Goal: Task Accomplishment & Management: Manage account settings

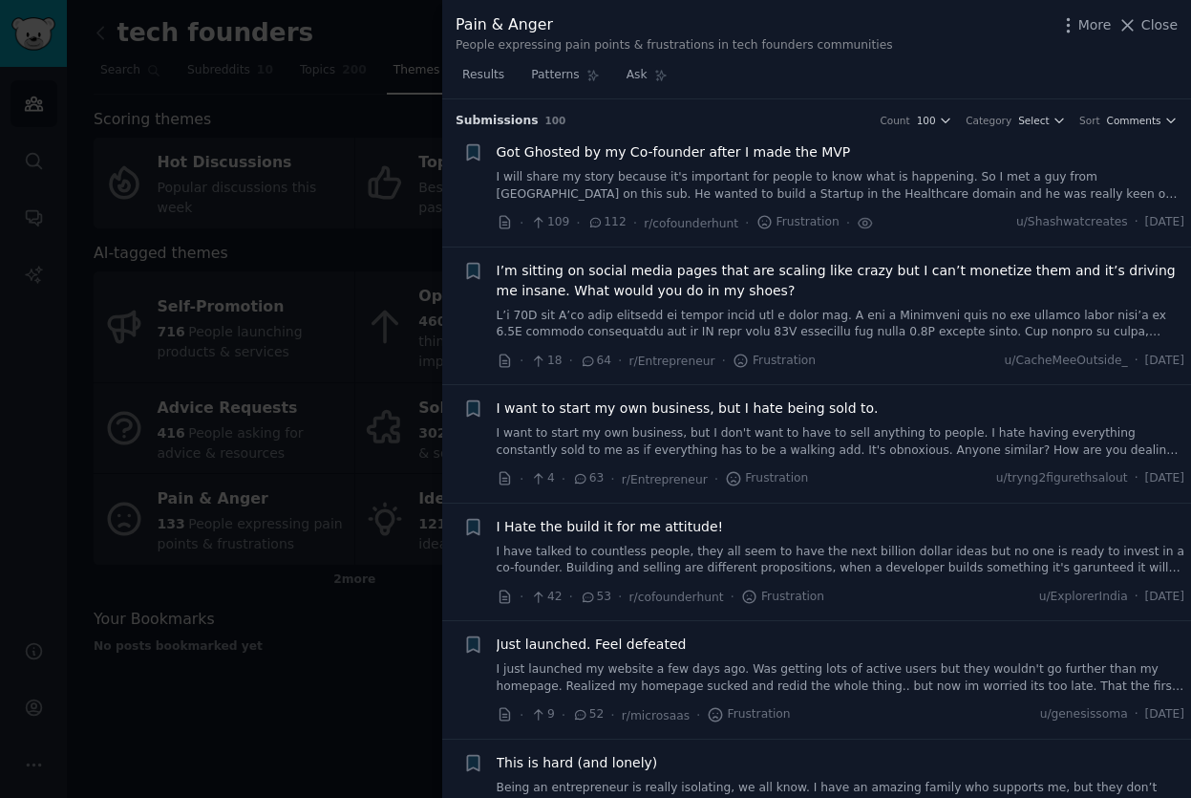
scroll to position [4277, 0]
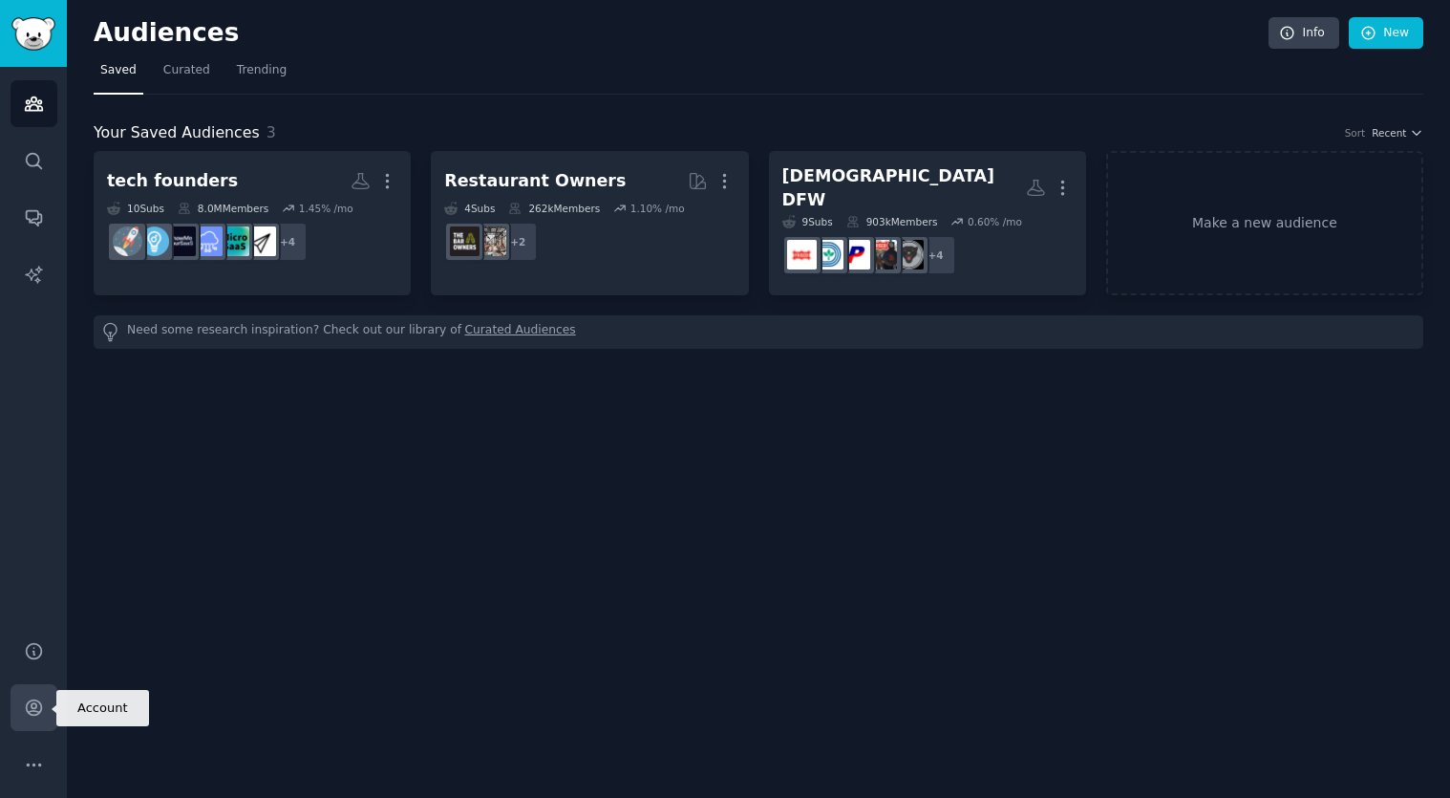
click at [40, 715] on icon "Sidebar" at bounding box center [34, 707] width 20 height 20
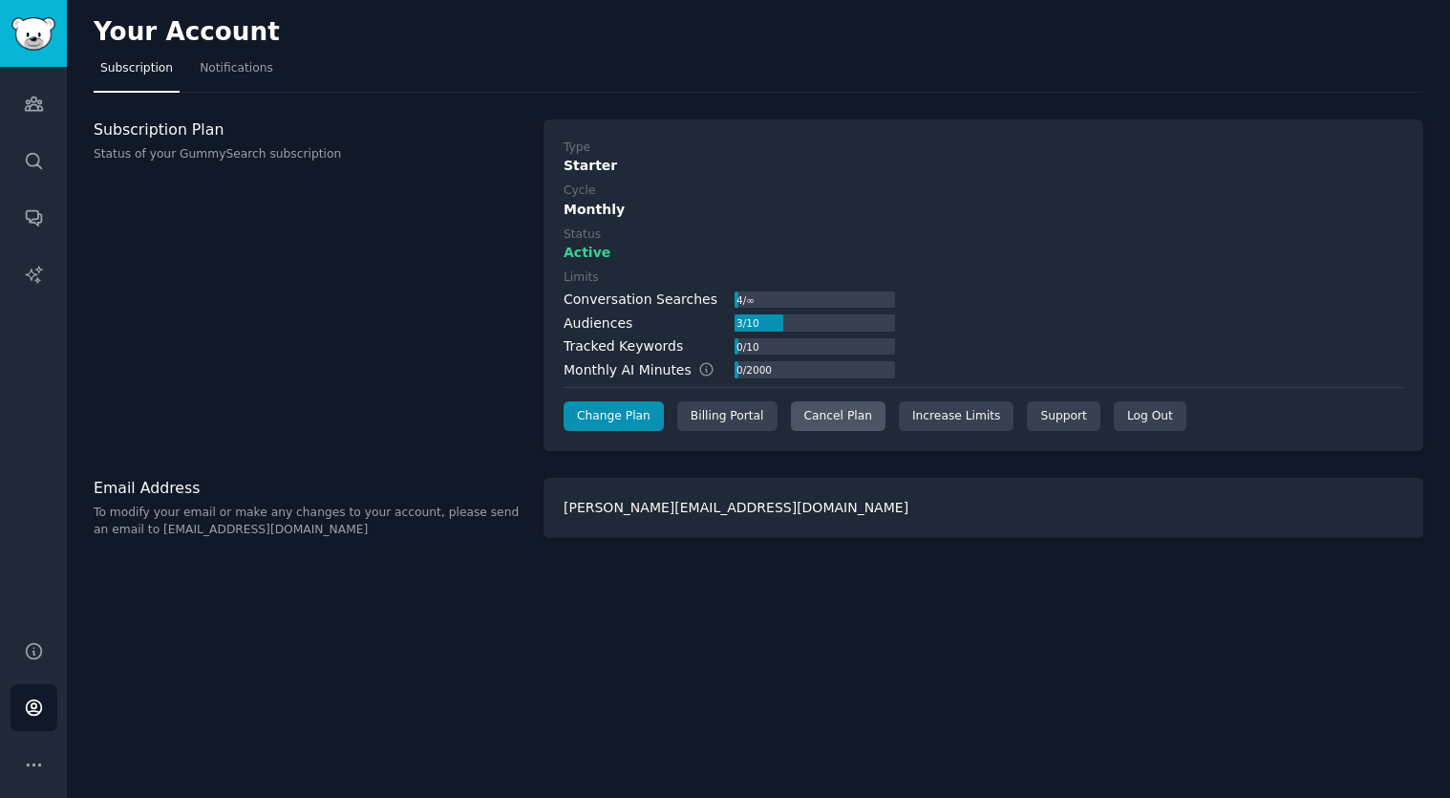
click at [818, 419] on div "Cancel Plan" at bounding box center [838, 416] width 95 height 31
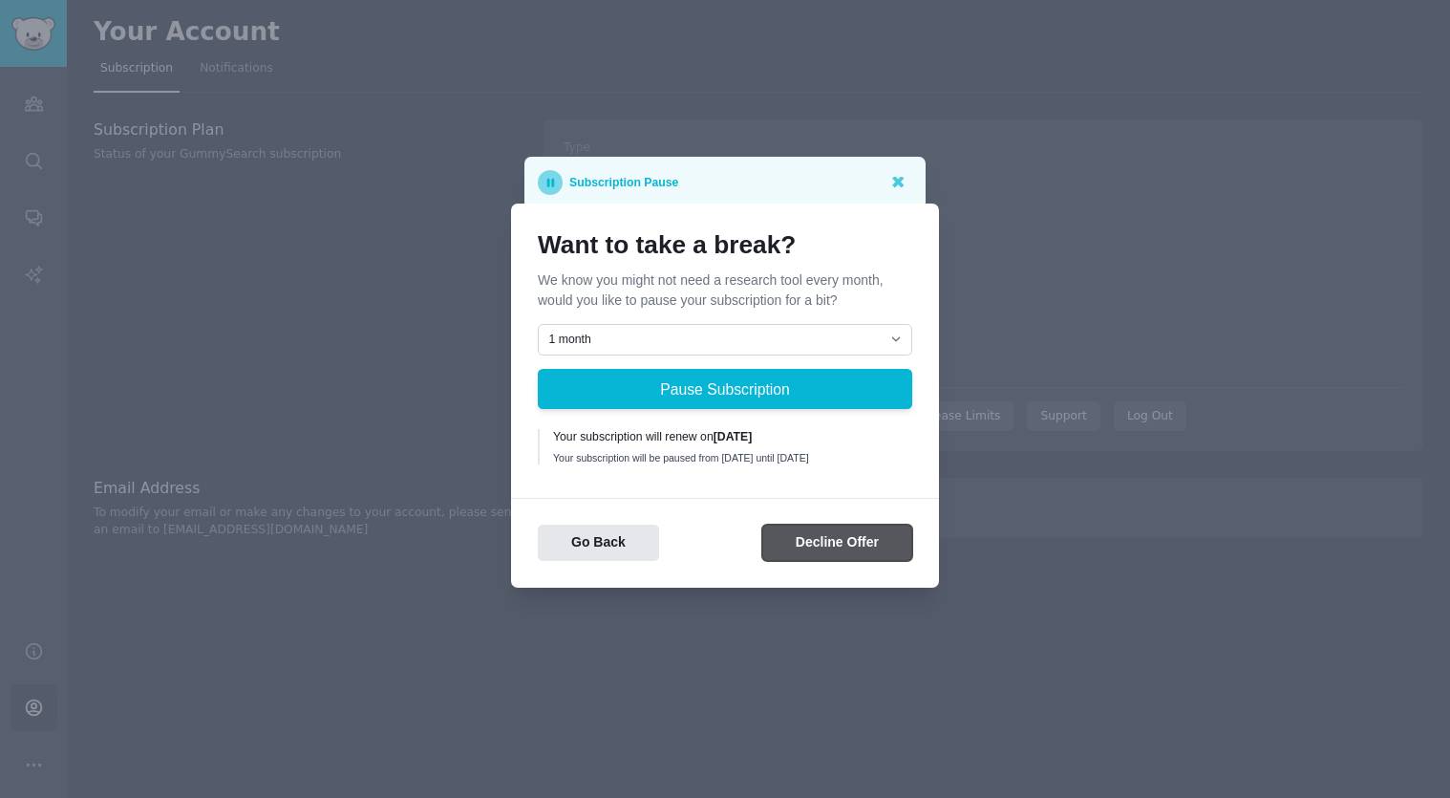
click at [814, 551] on button "Decline Offer" at bounding box center [837, 542] width 150 height 37
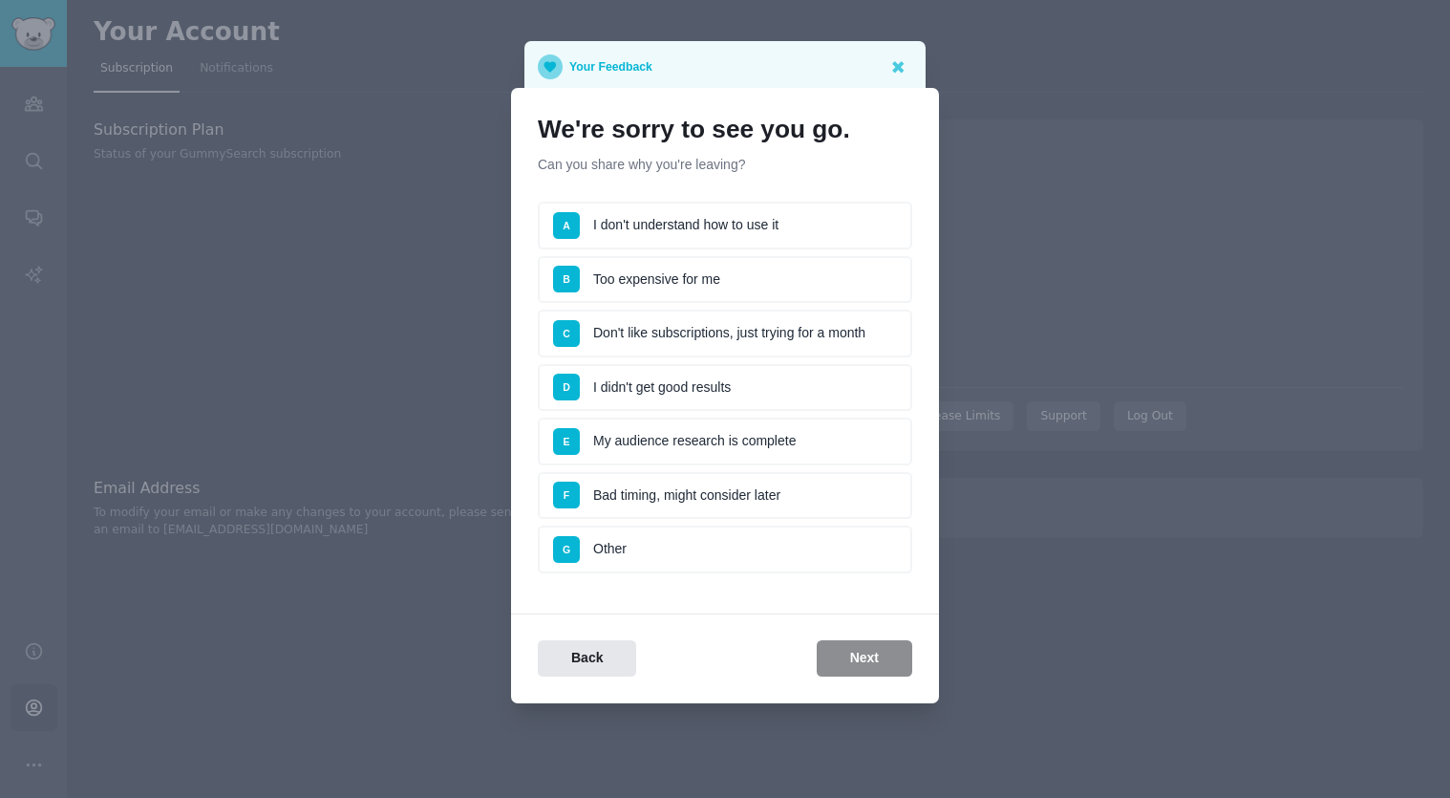
click at [749, 570] on li "G Other" at bounding box center [725, 549] width 374 height 48
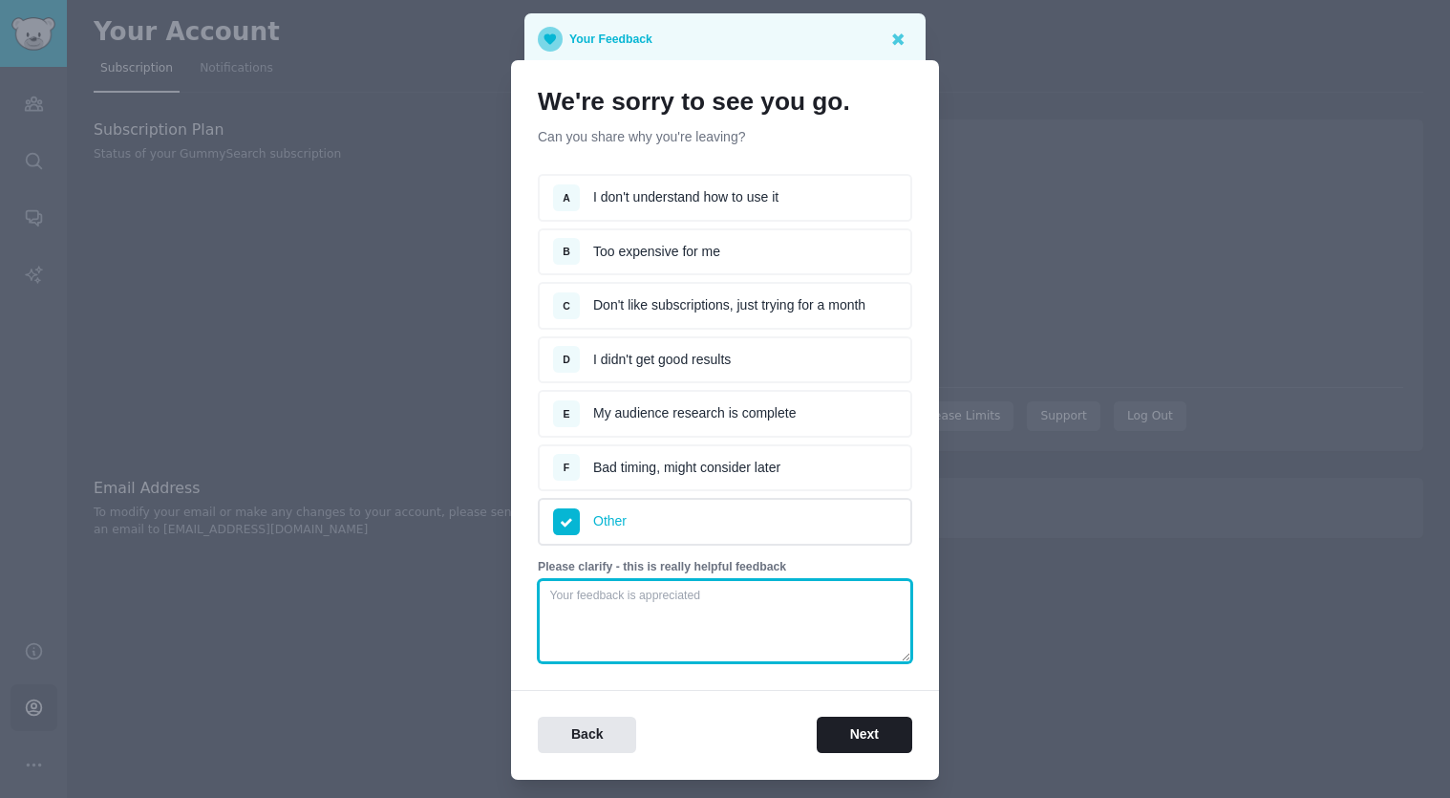
click at [728, 627] on textarea at bounding box center [725, 621] width 374 height 84
type textarea "sadsadas"
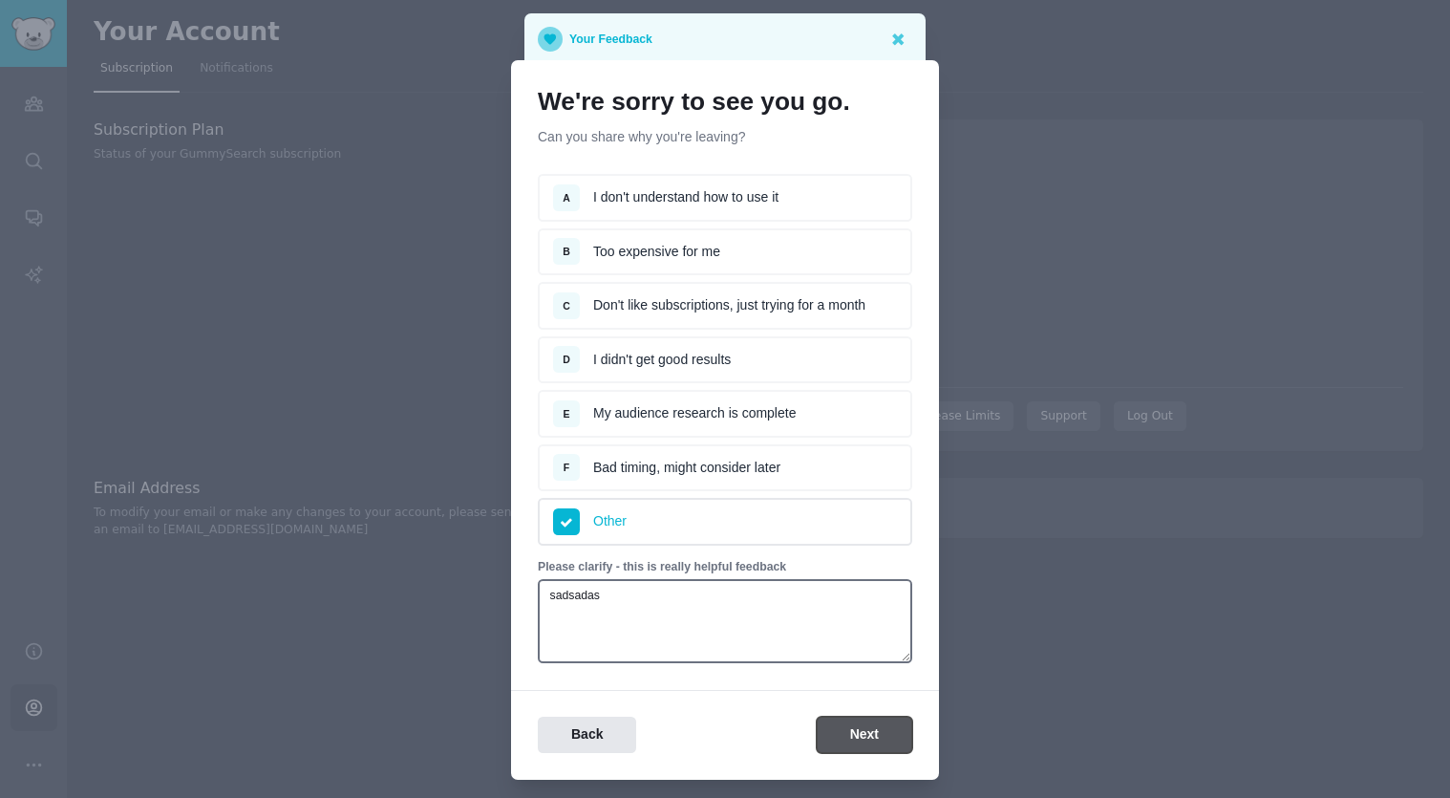
click at [842, 733] on button "Next" at bounding box center [865, 734] width 96 height 37
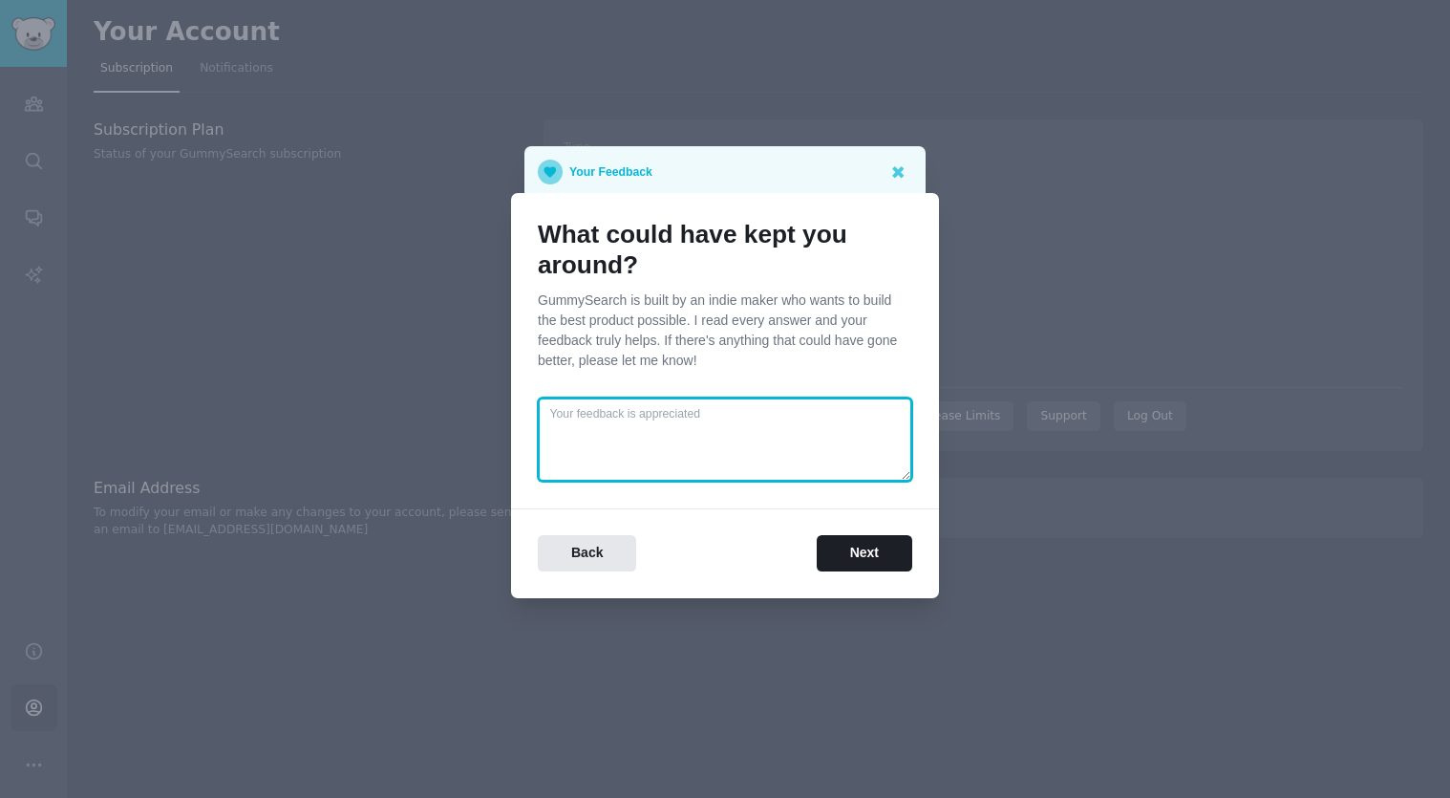
click at [755, 427] on textarea at bounding box center [725, 439] width 374 height 84
type textarea "sdsadsad"
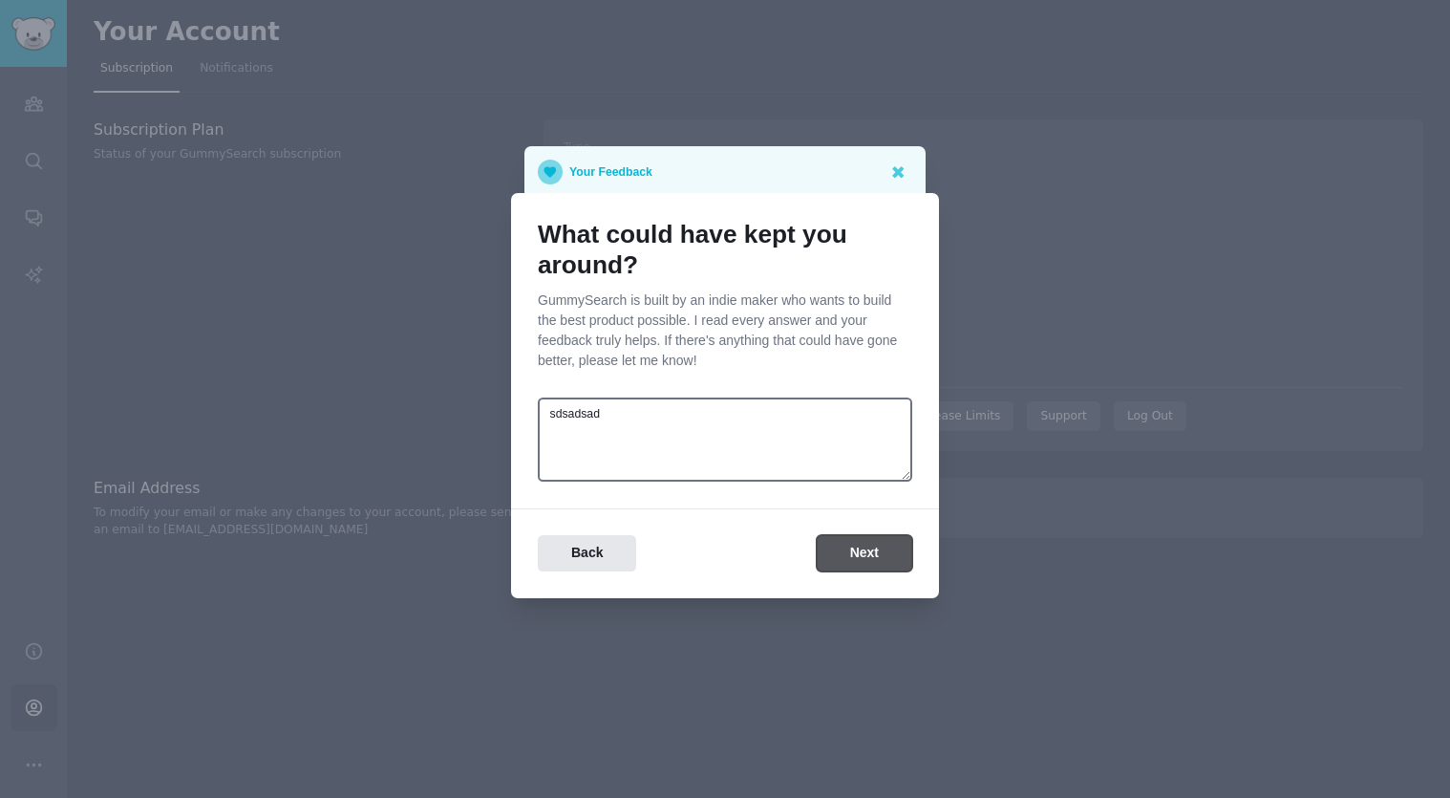
click at [853, 567] on button "Next" at bounding box center [865, 553] width 96 height 37
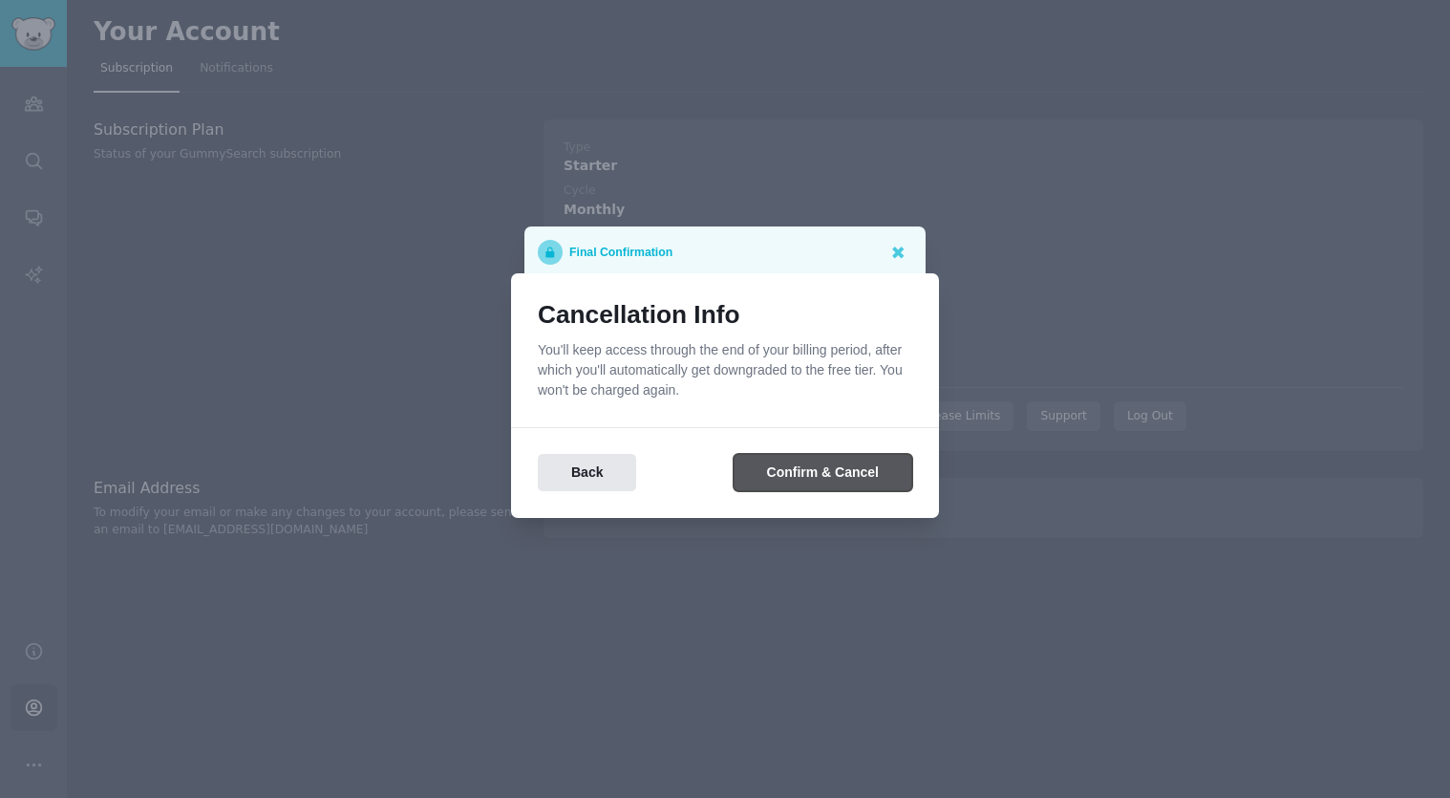
click at [803, 469] on button "Confirm & Cancel" at bounding box center [823, 472] width 179 height 37
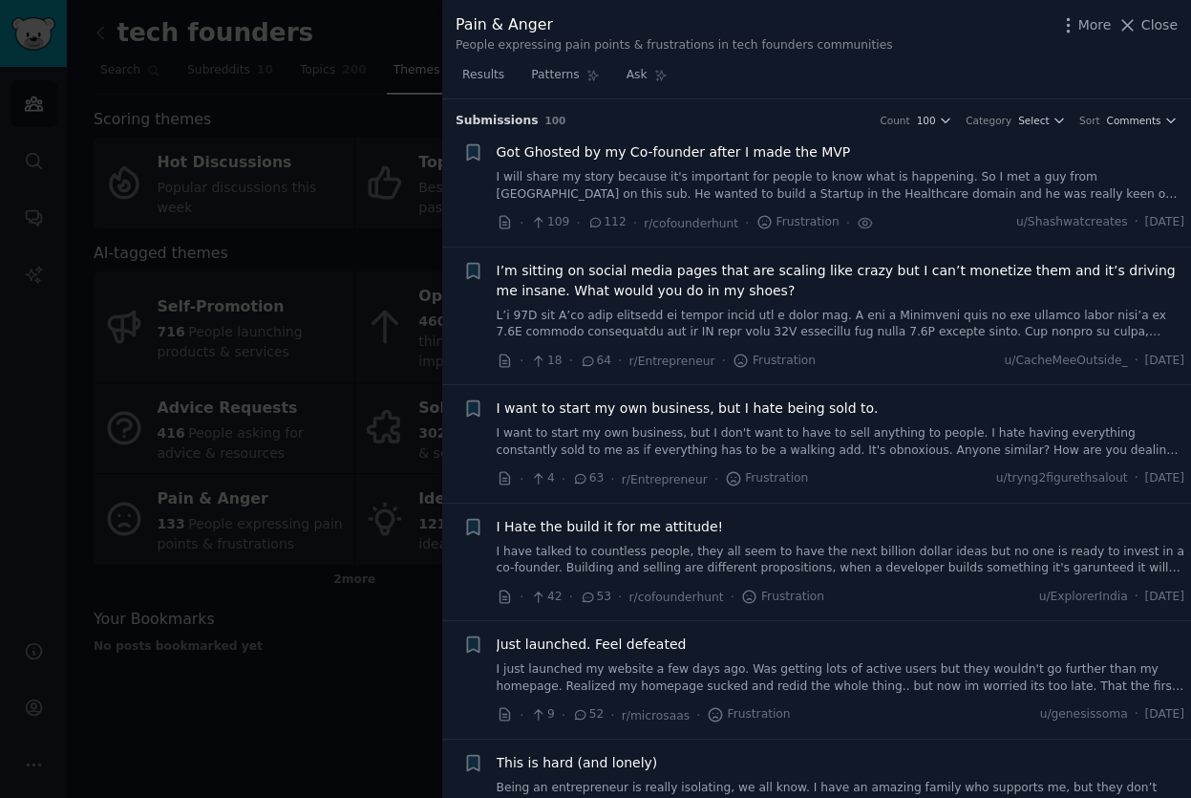
scroll to position [4277, 0]
